Goal: Transaction & Acquisition: Purchase product/service

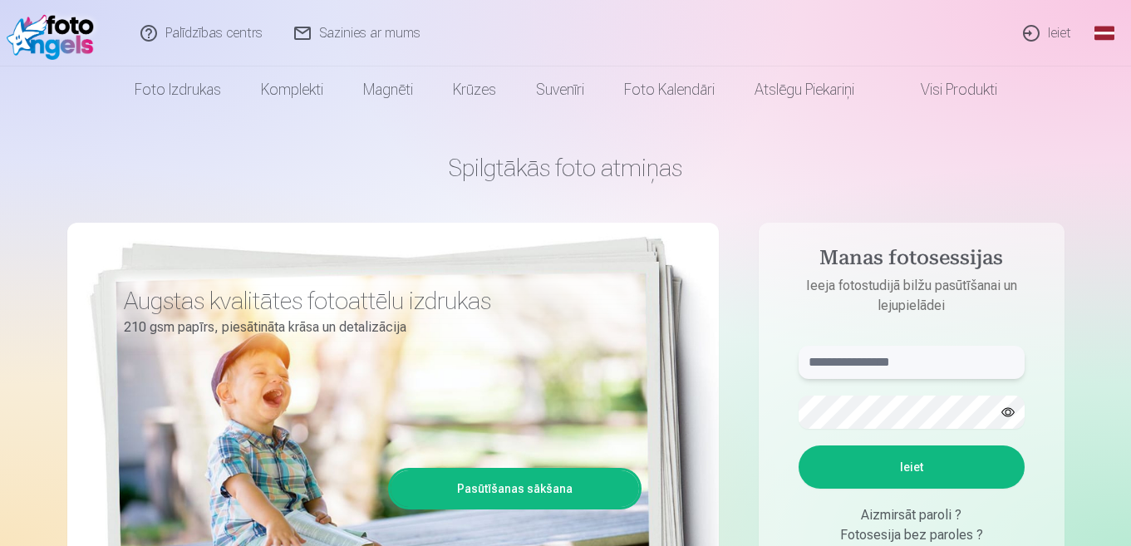
click at [897, 361] on input "text" at bounding box center [911, 362] width 226 height 33
type input "**********"
click at [931, 475] on button "Ieiet" at bounding box center [911, 466] width 226 height 43
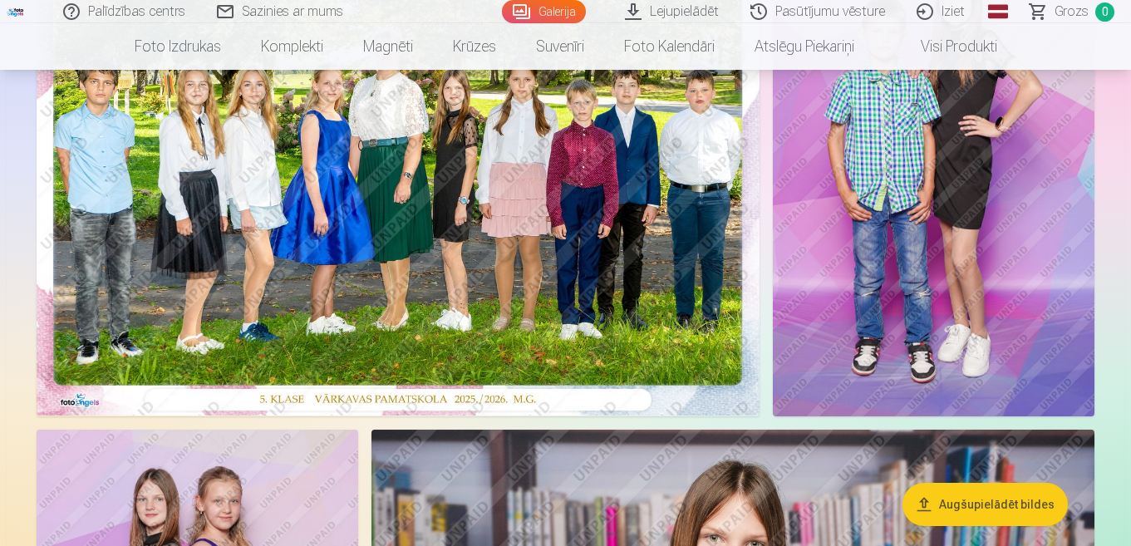
scroll to position [166, 0]
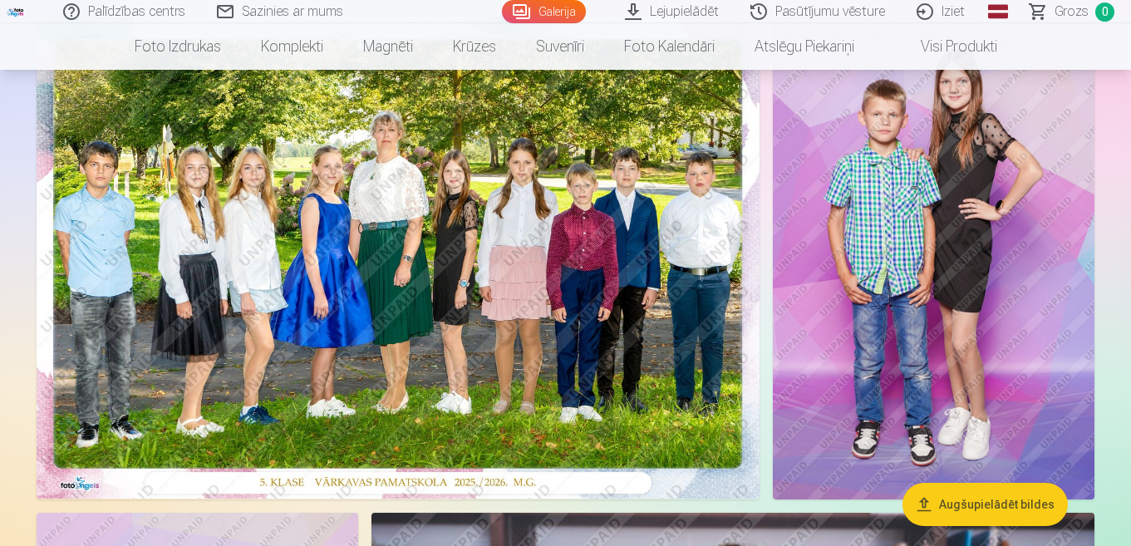
click at [412, 231] on img at bounding box center [398, 258] width 723 height 482
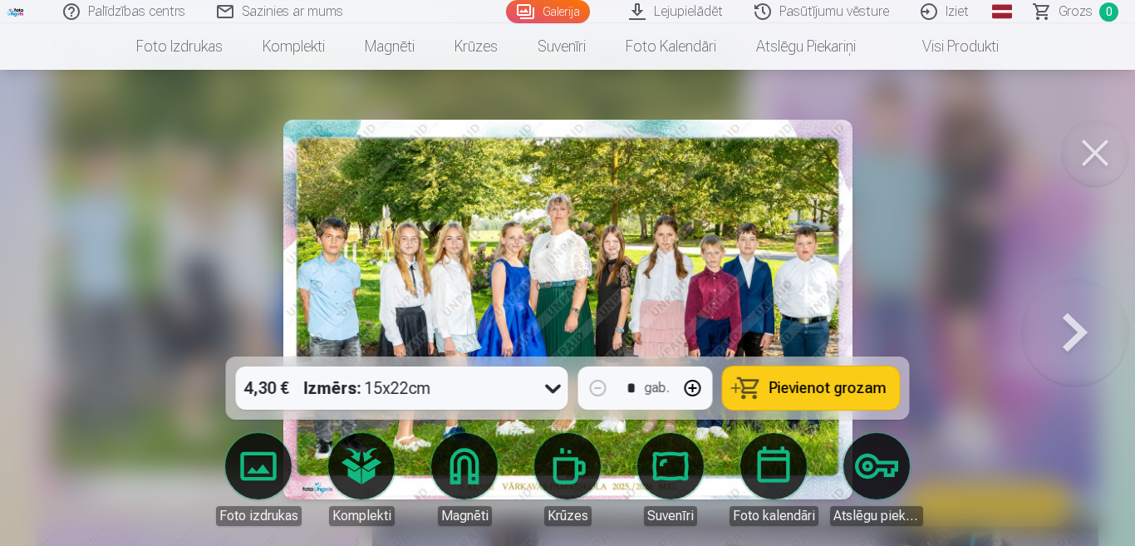
click at [971, 264] on div at bounding box center [567, 273] width 1135 height 546
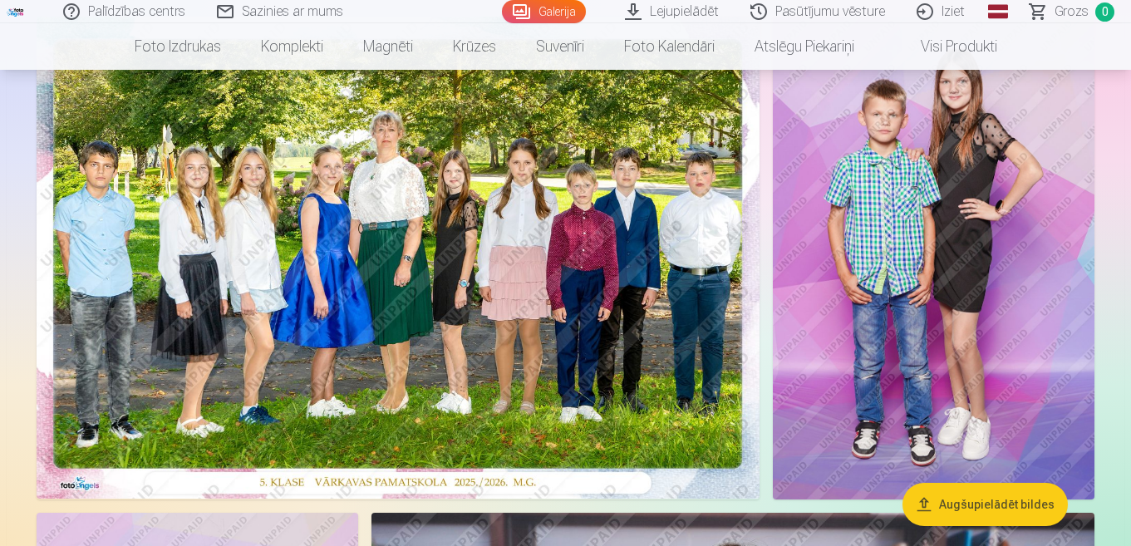
click at [1087, 144] on img at bounding box center [934, 258] width 322 height 483
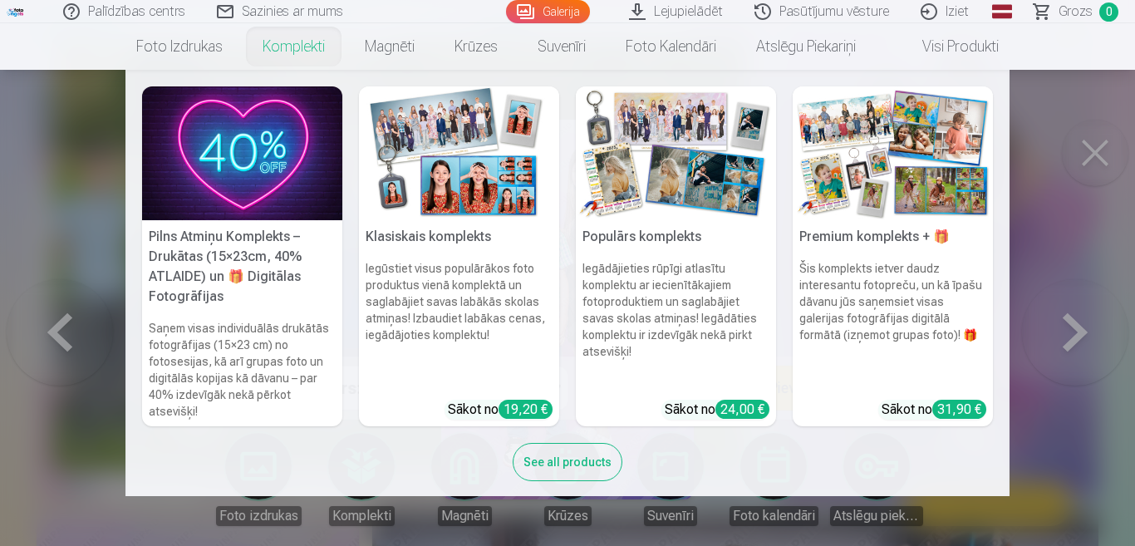
click at [66, 349] on nav "Pilns Atmiņu Komplekts – Drukātas (15×23cm, 40% ATLAIDE) un 🎁 Digitālas Fotogrā…" at bounding box center [567, 283] width 1135 height 426
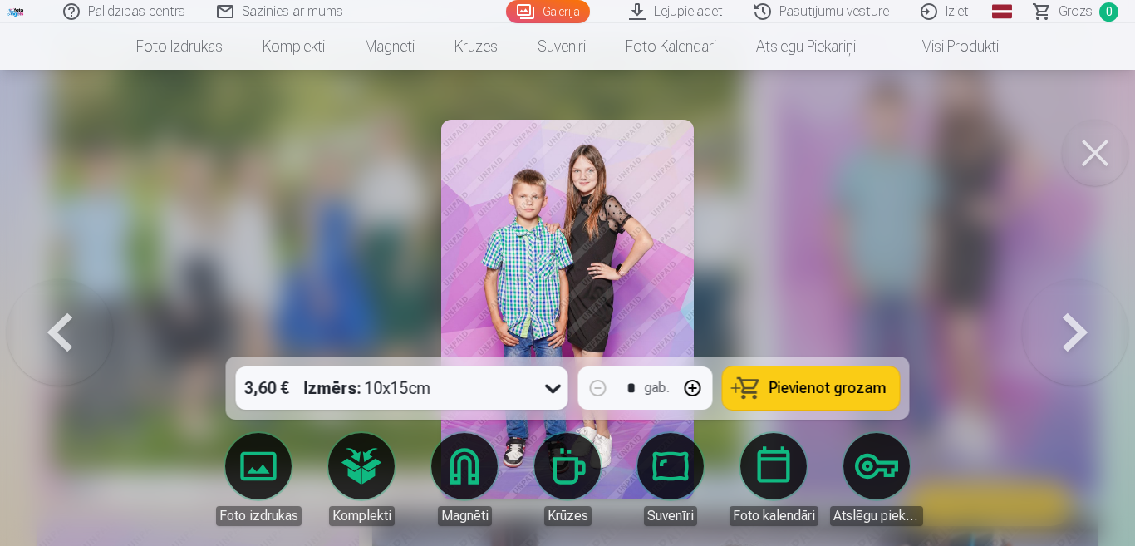
click at [1097, 157] on button at bounding box center [1095, 153] width 66 height 66
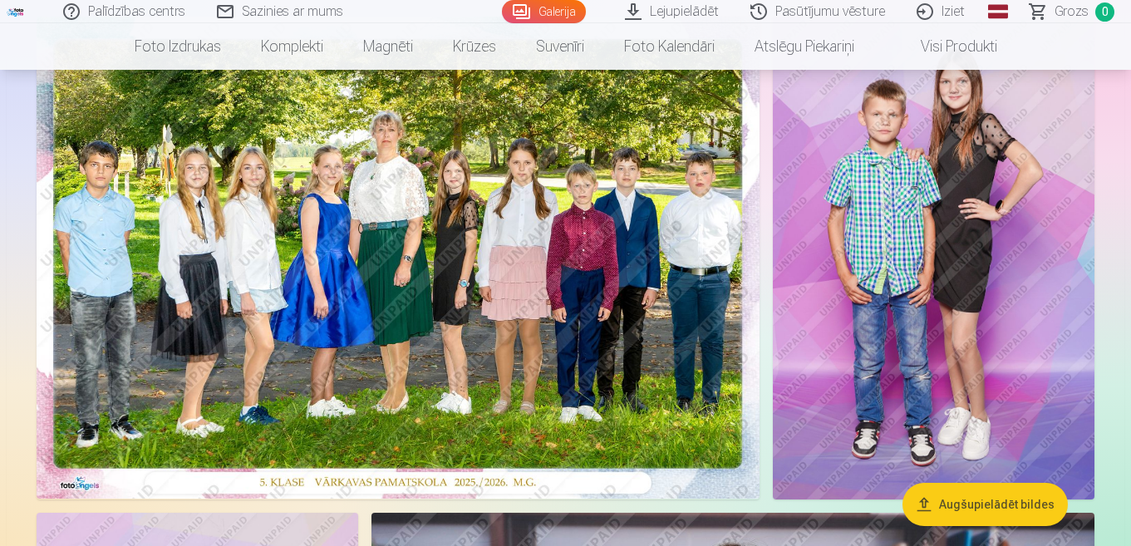
scroll to position [83, 0]
